Goal: Check status: Check status

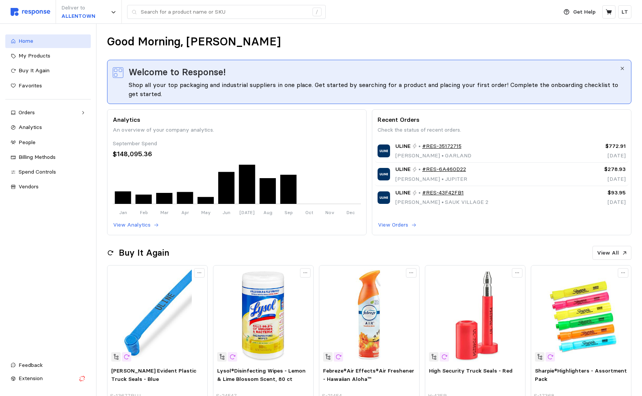
click at [27, 41] on span "Home" at bounding box center [26, 40] width 15 height 7
click at [35, 109] on div "Orders" at bounding box center [48, 113] width 59 height 8
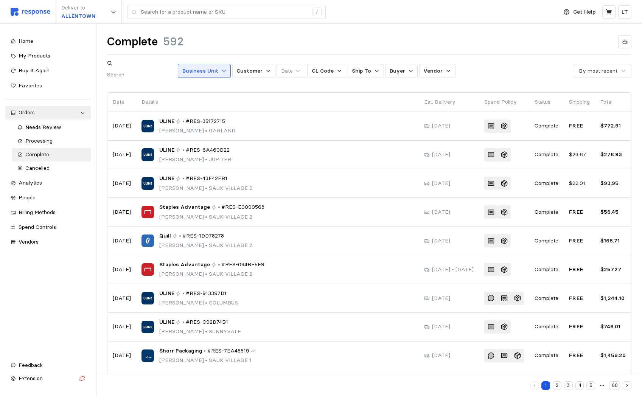
click at [222, 65] on button "Business Unit" at bounding box center [204, 71] width 53 height 14
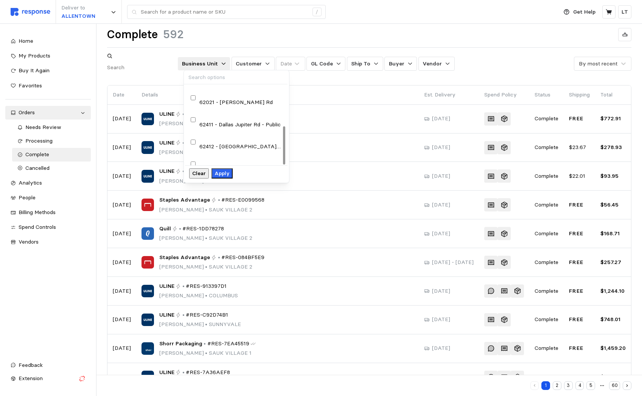
scroll to position [27, 0]
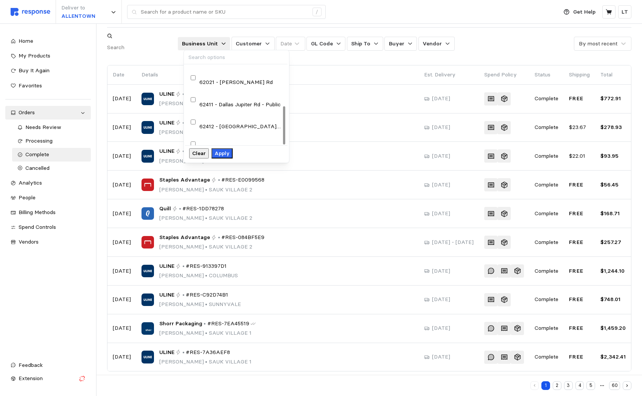
click at [195, 207] on div "81511 - [GEOGRAPHIC_DATA]" at bounding box center [235, 215] width 93 height 17
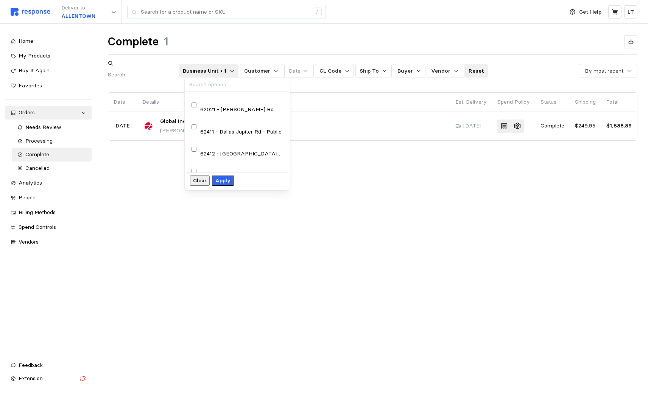
click at [446, 161] on div "Complete 1 Business Unit • 1 Customer Date GL Code Ship To Buyer Vendor Reset B…" at bounding box center [372, 98] width 550 height 149
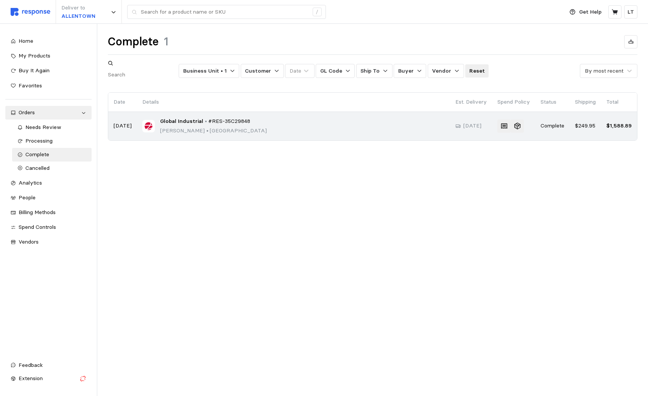
click at [235, 117] on span "#RES-35C29848" at bounding box center [229, 121] width 42 height 8
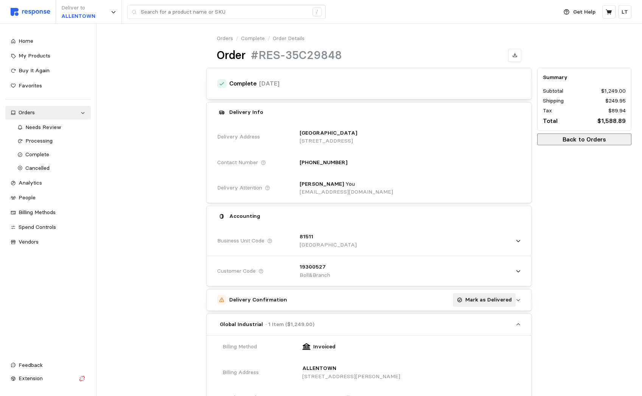
click at [266, 303] on h5 "Delivery Confirmation" at bounding box center [258, 300] width 58 height 8
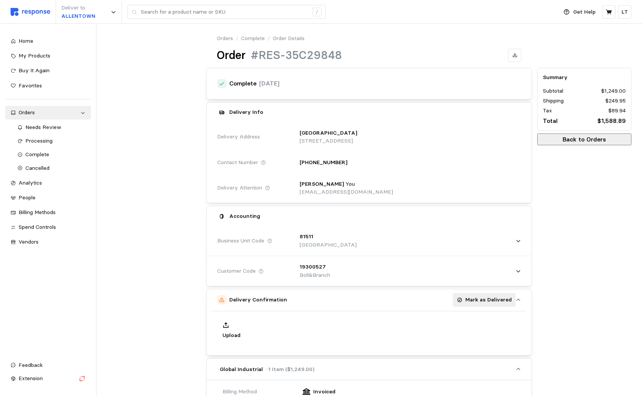
drag, startPoint x: 172, startPoint y: 89, endPoint x: 165, endPoint y: 87, distance: 6.9
click at [172, 88] on div at bounding box center [153, 354] width 99 height 578
click at [15, 41] on icon at bounding box center [13, 41] width 5 height 5
